Goal: Transaction & Acquisition: Purchase product/service

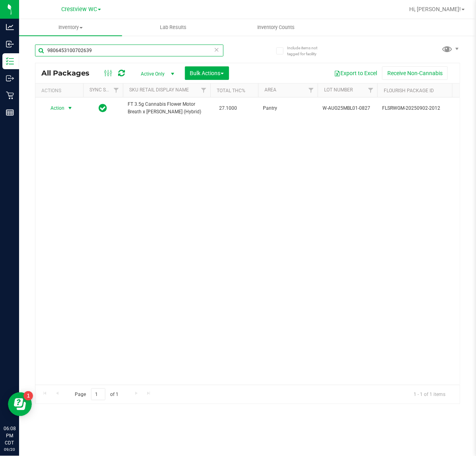
click at [138, 50] on input "9806453100702639" at bounding box center [129, 51] width 188 height 12
click at [134, 48] on input "9806453100702639" at bounding box center [129, 51] width 188 height 12
click at [129, 48] on input "9806453100702639" at bounding box center [129, 51] width 188 height 12
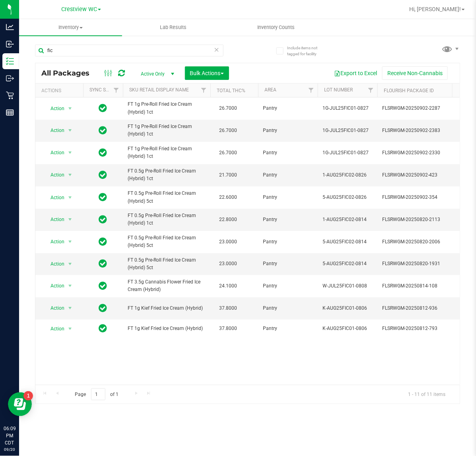
click at [156, 108] on span "FT 1g Pre-Roll Fried Ice Cream (Hybrid) 1ct" at bounding box center [167, 108] width 78 height 15
copy td "FT 1g Pre-Roll Fried Ice Cream (Hybrid) 1ct"
click at [57, 52] on input "fic" at bounding box center [129, 51] width 188 height 12
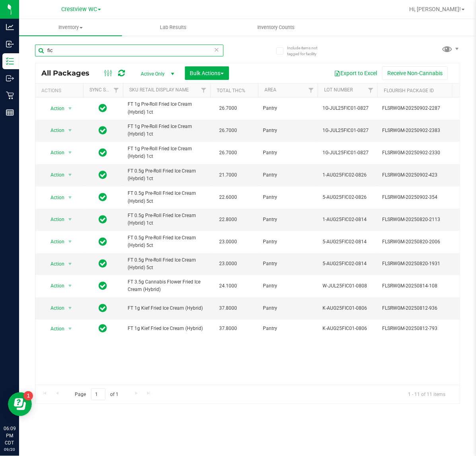
click at [57, 52] on input "fic" at bounding box center [129, 51] width 188 height 12
paste input "FT 1g Pre-Roll Fried Ice Cream (Hybrid) 1ct"
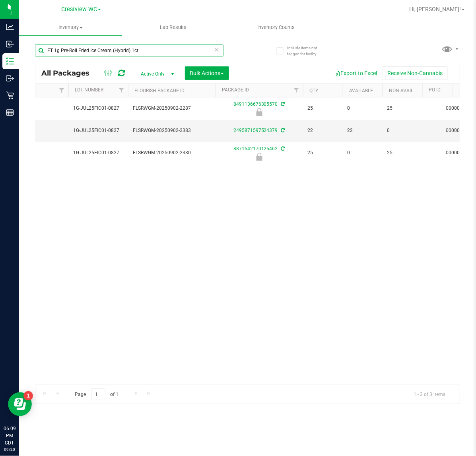
scroll to position [0, 251]
drag, startPoint x: 182, startPoint y: 374, endPoint x: 215, endPoint y: 379, distance: 33.3
click at [215, 379] on div "Action Action Edit attributes Global inventory Locate package Package audit log…" at bounding box center [247, 240] width 424 height 287
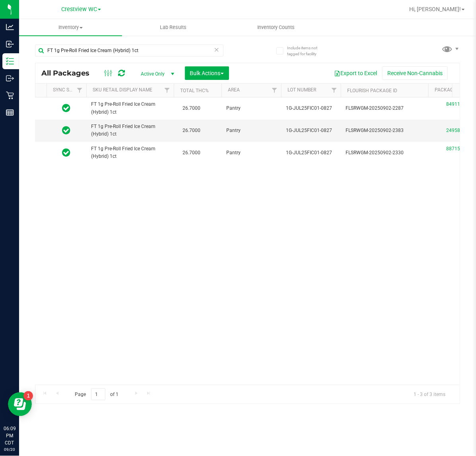
scroll to position [0, 39]
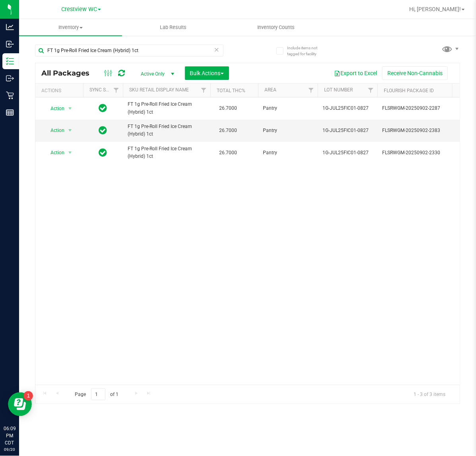
click at [141, 317] on div "Action Action Edit attributes Global inventory Locate package Package audit log…" at bounding box center [247, 240] width 424 height 287
click at [62, 52] on input "FT 1g Pre-Roll Fried Ice Cream (Hybrid) 1ct" at bounding box center [129, 51] width 188 height 12
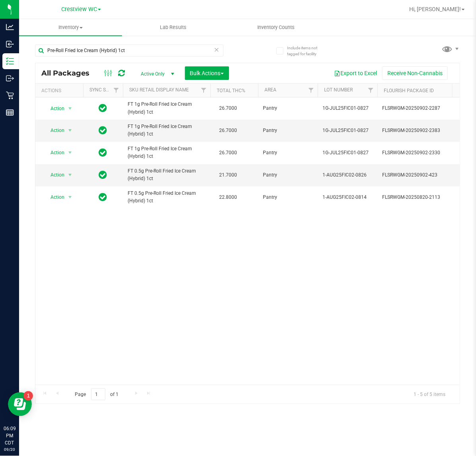
click at [153, 302] on div "Action Action Edit attributes Global inventory Locate package Package audit log…" at bounding box center [247, 240] width 424 height 287
click at [110, 52] on input "Pre-Roll Fried Ice Cream (Hybrid) 1ct" at bounding box center [129, 51] width 188 height 12
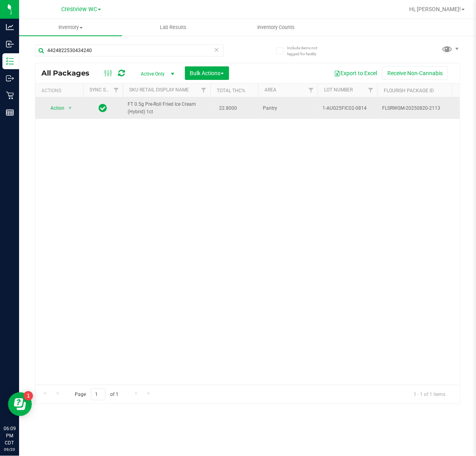
click at [62, 103] on span "Action" at bounding box center [53, 108] width 21 height 11
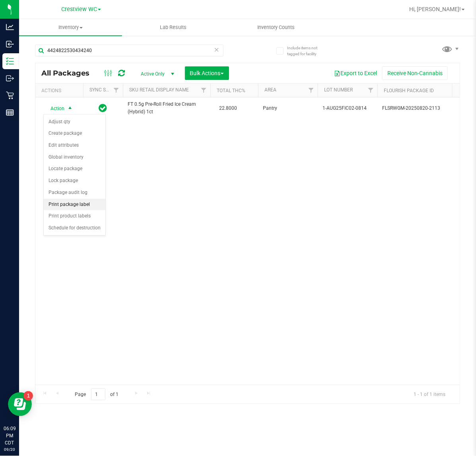
click at [90, 209] on li "Print package label" at bounding box center [75, 205] width 62 height 12
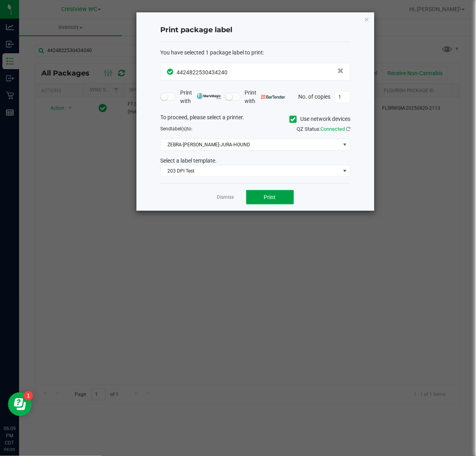
click at [265, 204] on button "Print" at bounding box center [270, 197] width 48 height 14
click at [221, 197] on link "Dismiss" at bounding box center [225, 197] width 17 height 7
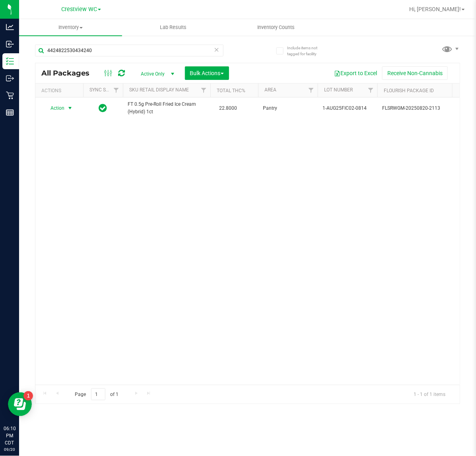
click at [74, 41] on div "4424822530434240" at bounding box center [141, 49] width 213 height 25
click at [80, 52] on input "4424822530434240" at bounding box center [129, 51] width 188 height 12
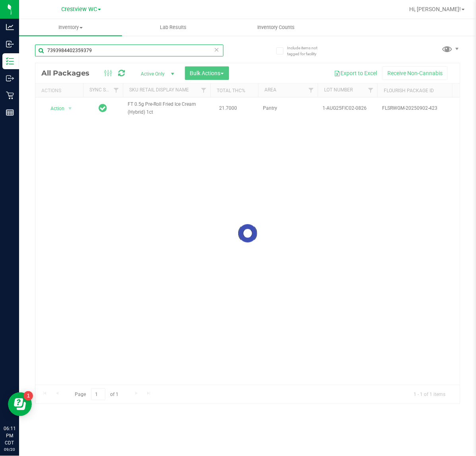
type input "7393984402359379"
click at [63, 107] on div at bounding box center [247, 233] width 424 height 341
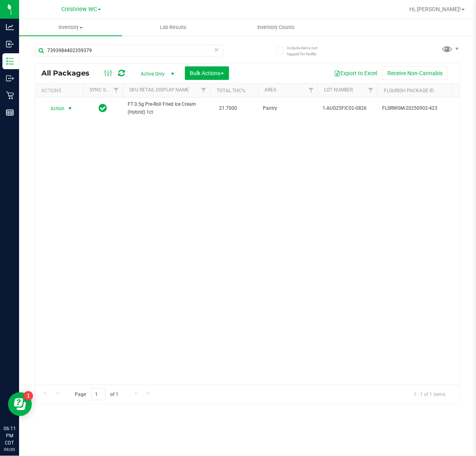
click at [63, 107] on span "Action" at bounding box center [53, 108] width 21 height 11
click at [77, 197] on li "Unlock package" at bounding box center [69, 203] width 51 height 12
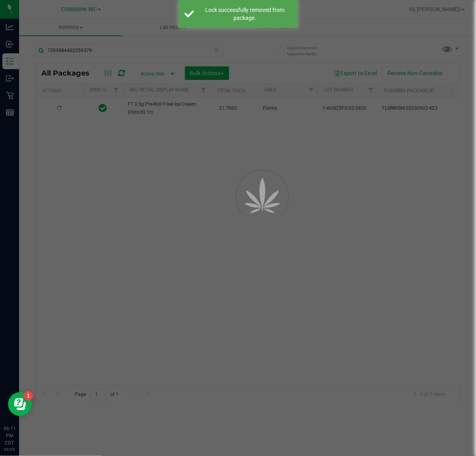
click at [132, 154] on div at bounding box center [238, 228] width 476 height 456
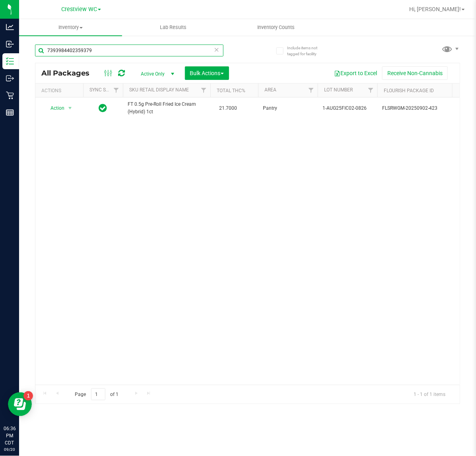
click at [122, 50] on input "7393984402359379" at bounding box center [129, 51] width 188 height 12
click at [121, 52] on input "7393984402359379" at bounding box center [129, 51] width 188 height 12
click at [120, 52] on input "7393984402359379" at bounding box center [129, 51] width 188 height 12
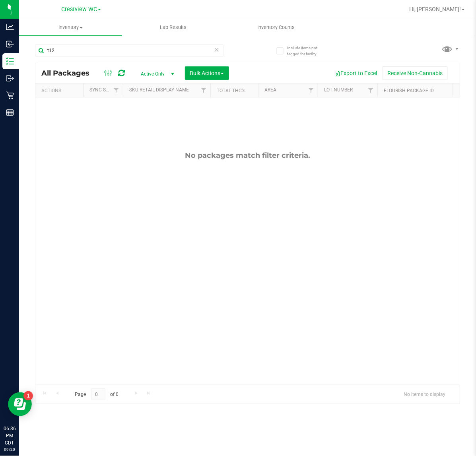
click at [112, 147] on div "No packages match filter criteria." at bounding box center [247, 267] width 424 height 341
click at [78, 51] on input "t12" at bounding box center [129, 51] width 188 height 12
type input "truffle"
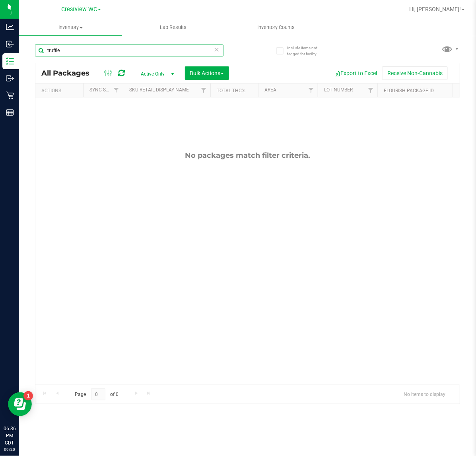
click at [95, 51] on input "truffle" at bounding box center [129, 51] width 188 height 12
click at [162, 51] on input "9216338166613800AUG25ABP01-0825" at bounding box center [129, 51] width 188 height 12
click at [147, 52] on input "9216338166613800AUG25ABP01-0825" at bounding box center [129, 51] width 188 height 12
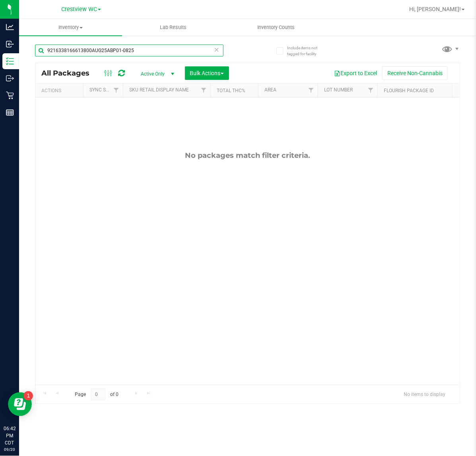
click at [144, 50] on input "9216338166613800AUG25ABP01-0825" at bounding box center [129, 51] width 188 height 12
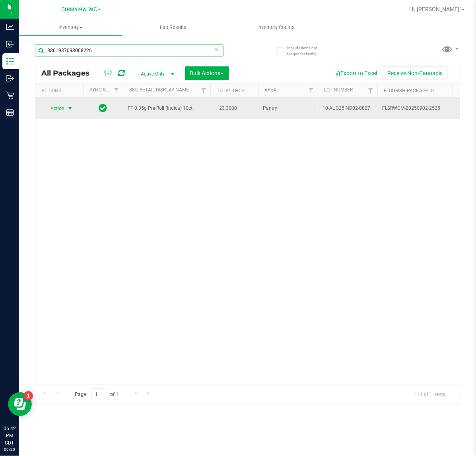
type input "8861937093068226"
click at [70, 108] on span "select" at bounding box center [70, 108] width 6 height 6
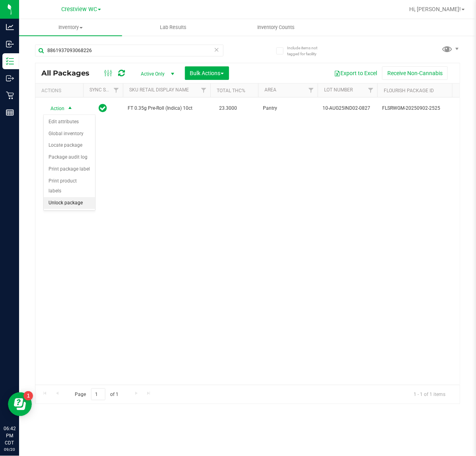
click at [68, 198] on li "Unlock package" at bounding box center [69, 203] width 51 height 12
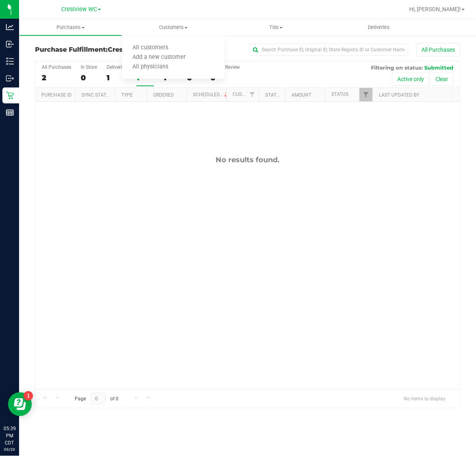
click at [147, 46] on span "All customers" at bounding box center [150, 48] width 57 height 7
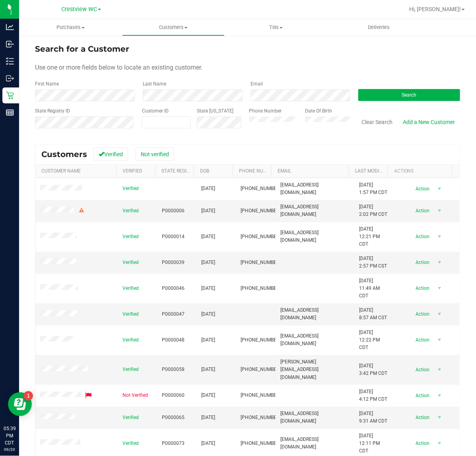
click at [106, 115] on div "State Registry ID" at bounding box center [85, 121] width 101 height 28
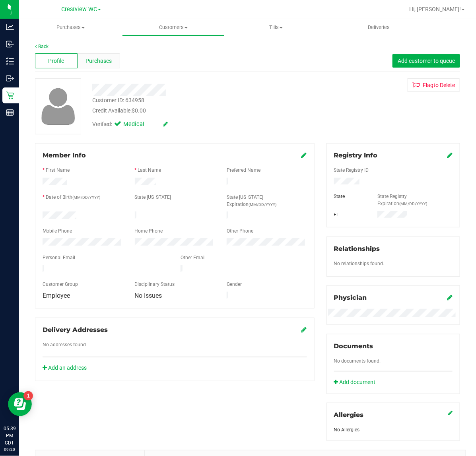
click at [107, 66] on div "Purchases" at bounding box center [98, 60] width 43 height 15
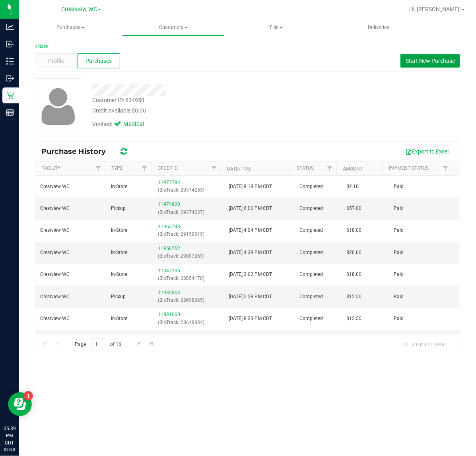
click at [436, 58] on span "Start New Purchase" at bounding box center [429, 61] width 49 height 6
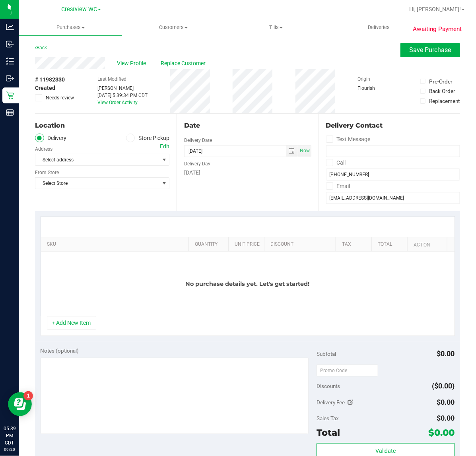
click at [126, 138] on span at bounding box center [130, 138] width 9 height 9
click at [0, 0] on input "Store Pickup" at bounding box center [0, 0] width 0 height 0
click at [108, 161] on span "Select Store" at bounding box center [97, 159] width 124 height 11
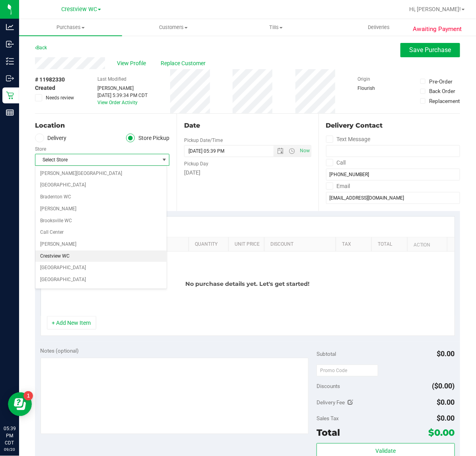
click at [88, 255] on li "Crestview WC" at bounding box center [100, 256] width 131 height 12
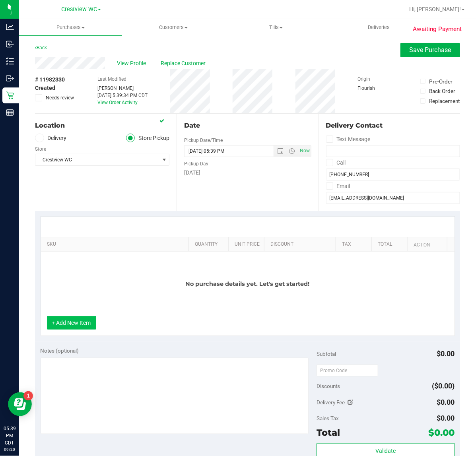
click at [73, 319] on button "+ Add New Item" at bounding box center [71, 323] width 49 height 14
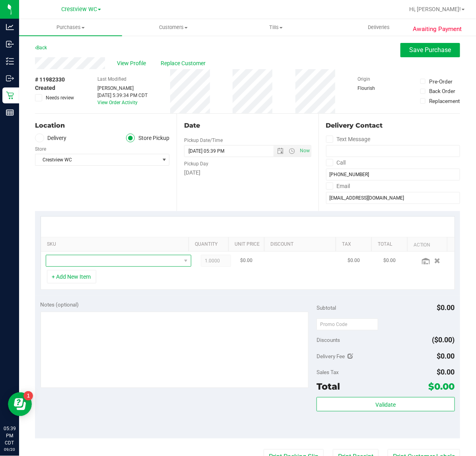
click at [102, 257] on span "NO DATA FOUND" at bounding box center [113, 260] width 135 height 11
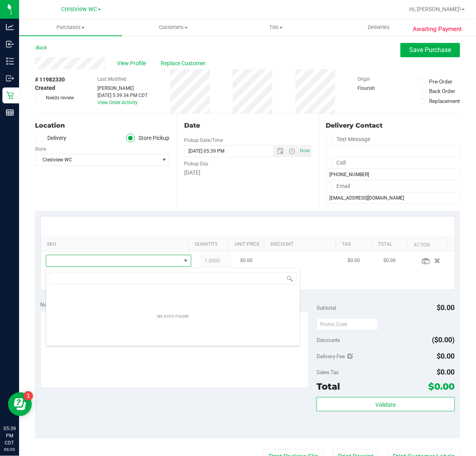
scroll to position [12, 130]
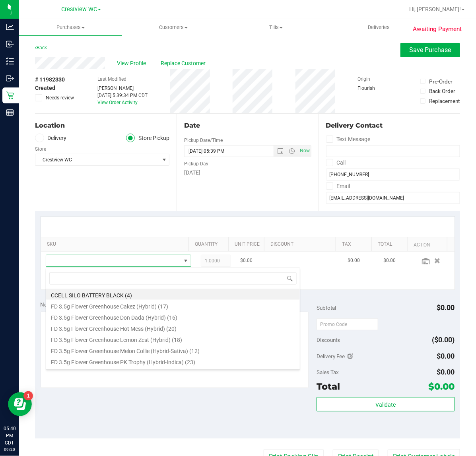
type input "s"
type input "fso"
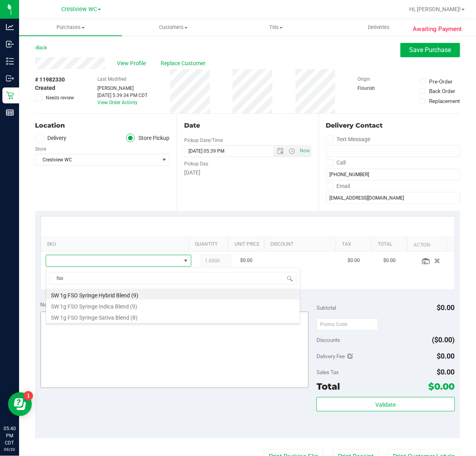
click at [135, 316] on li "SW 1g FSO Syringe Sativa Blend (8)" at bounding box center [173, 316] width 254 height 11
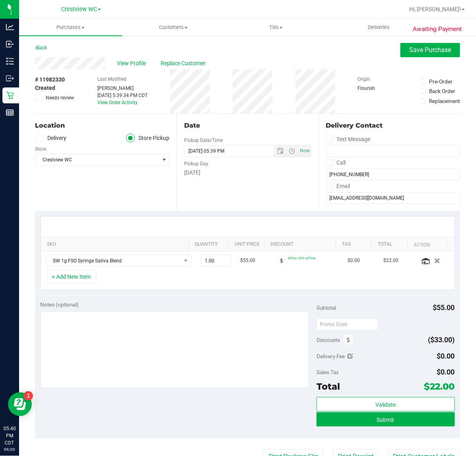
click at [242, 195] on div "Date Pickup Date/Time [DATE] Now [DATE] 05:39 PM Now Pickup Day [DATE]" at bounding box center [246, 162] width 141 height 97
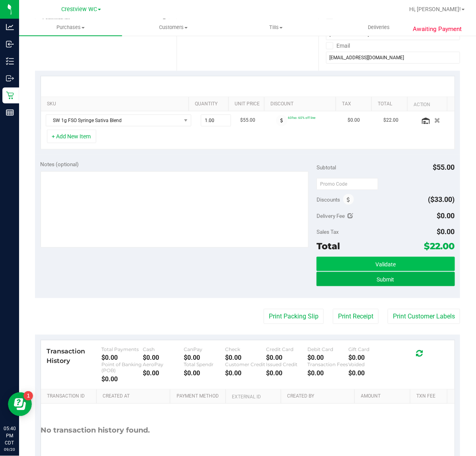
scroll to position [189, 0]
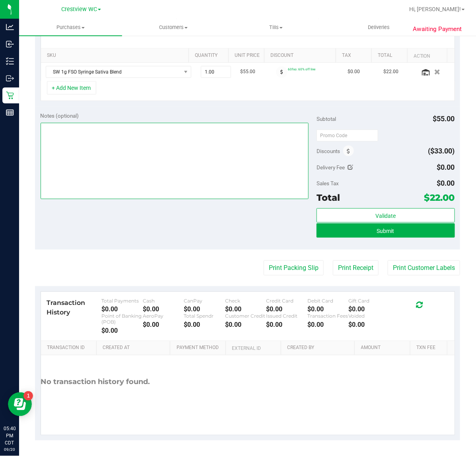
drag, startPoint x: 248, startPoint y: 128, endPoint x: 250, endPoint y: 122, distance: 6.9
click at [248, 128] on textarea at bounding box center [175, 161] width 268 height 76
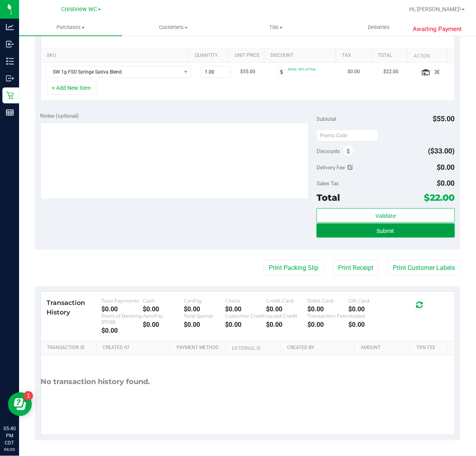
click at [394, 238] on button "Submit" at bounding box center [385, 230] width 138 height 14
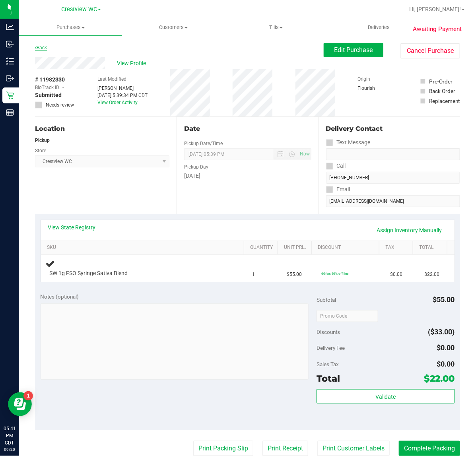
click at [36, 48] on icon at bounding box center [36, 47] width 2 height 5
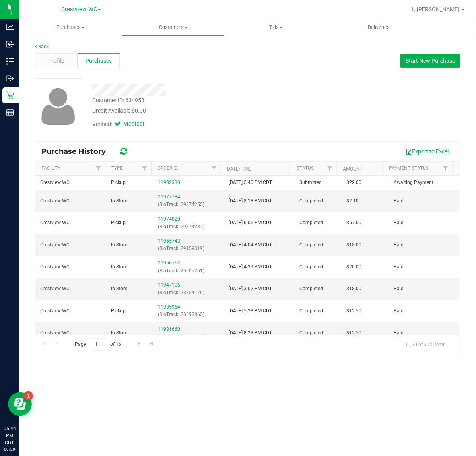
click at [253, 421] on div "Purchases Summary of purchases Fulfillment All purchases Customers All customer…" at bounding box center [247, 237] width 457 height 437
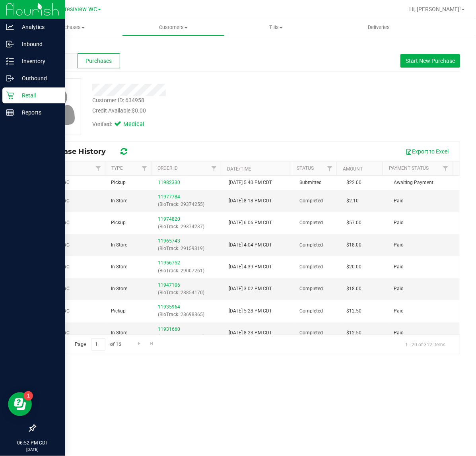
click at [14, 94] on p "Retail" at bounding box center [38, 96] width 48 height 10
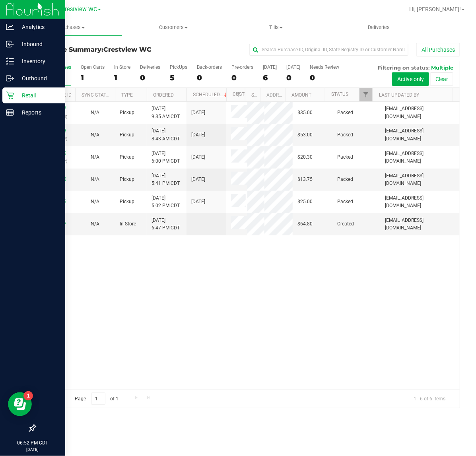
click at [173, 77] on div "5" at bounding box center [178, 77] width 17 height 9
click at [0, 0] on input "PickUps 5" at bounding box center [0, 0] width 0 height 0
